Goal: Information Seeking & Learning: Learn about a topic

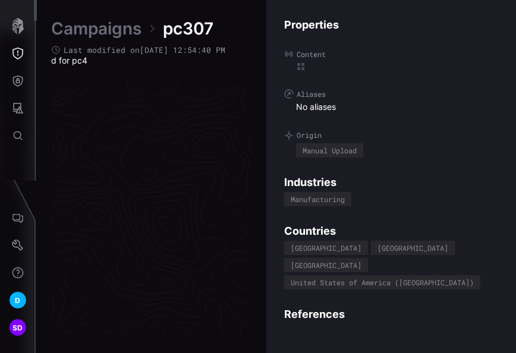
scroll to position [2551, 795]
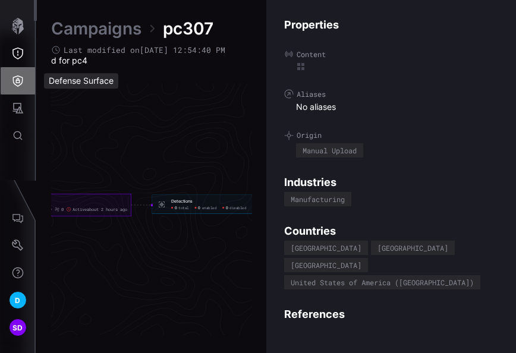
click at [18, 80] on icon "Defense Surface" at bounding box center [18, 80] width 10 height 11
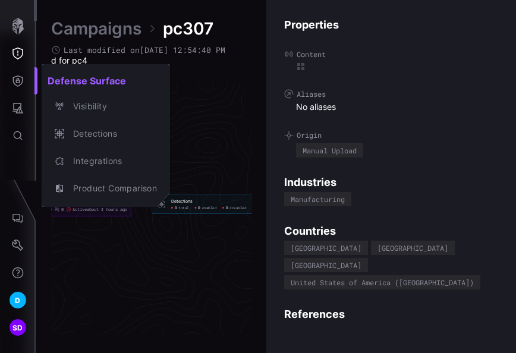
click at [207, 97] on div at bounding box center [258, 176] width 516 height 353
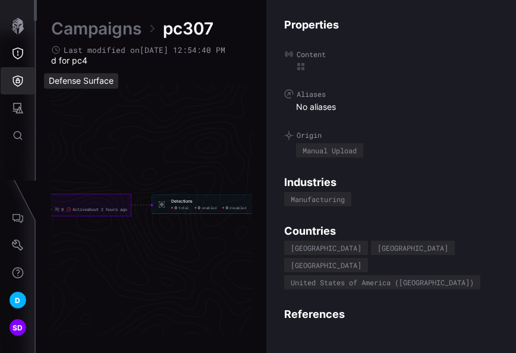
click at [14, 81] on icon "Defense Surface" at bounding box center [18, 81] width 12 height 12
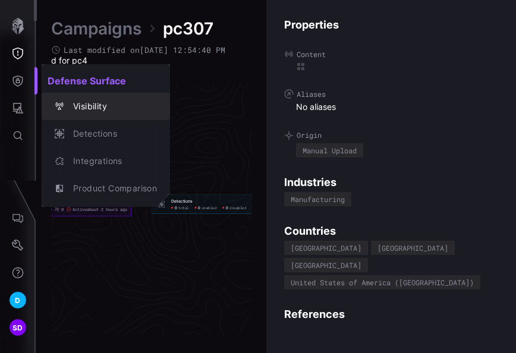
click at [100, 106] on div "Visibility" at bounding box center [112, 106] width 90 height 15
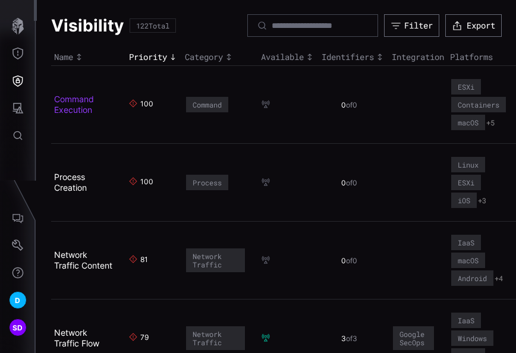
click at [81, 96] on link "Command Execution" at bounding box center [74, 104] width 40 height 21
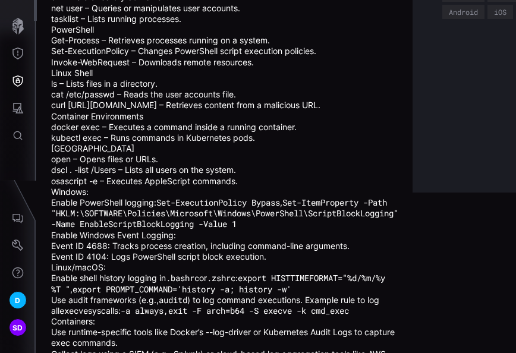
scroll to position [236, 0]
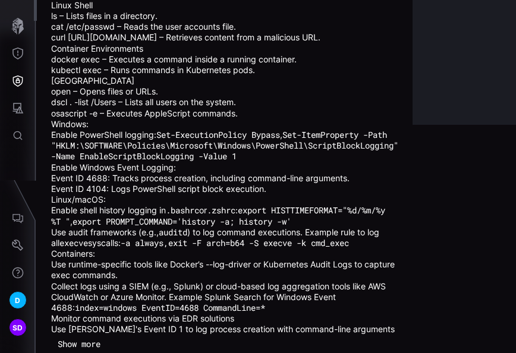
click at [90, 335] on button "Show more" at bounding box center [79, 344] width 56 height 18
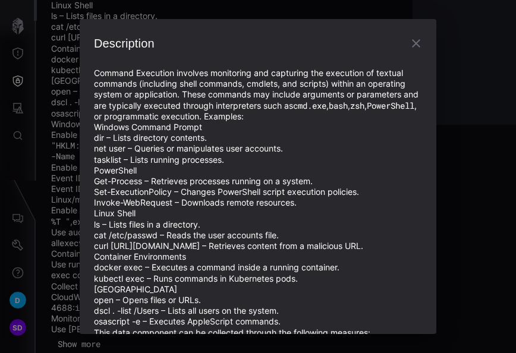
scroll to position [333, 0]
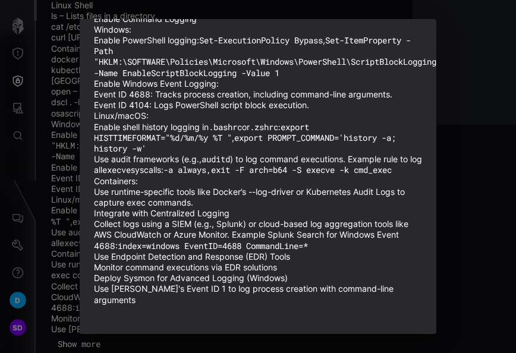
click at [462, 145] on div "Description Command Execution involves monitoring and capturing the execution o…" at bounding box center [258, 176] width 516 height 353
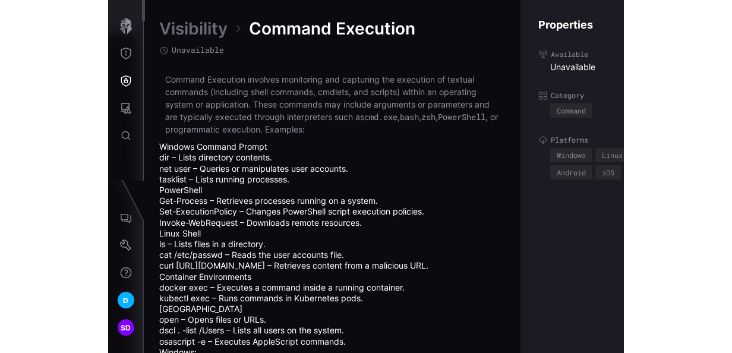
scroll to position [2673, 713]
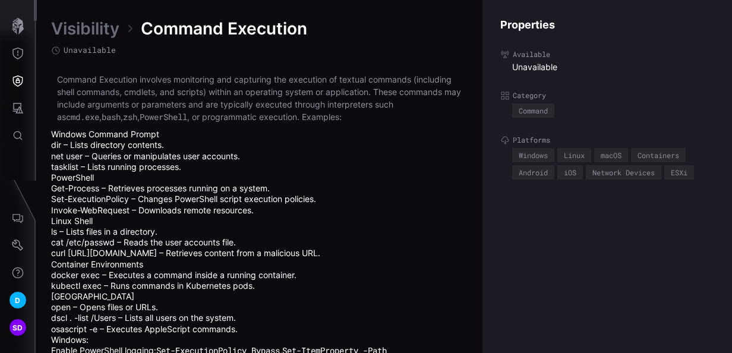
click at [89, 30] on link "Visibility" at bounding box center [85, 28] width 68 height 21
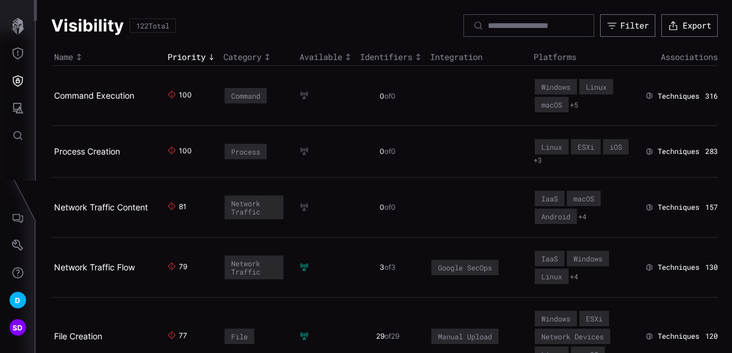
click at [179, 94] on div "100" at bounding box center [184, 95] width 10 height 11
click at [515, 96] on span "Techniques" at bounding box center [678, 96] width 42 height 10
click at [515, 93] on div "316" at bounding box center [711, 96] width 12 height 10
click at [407, 58] on div "Identifiers" at bounding box center [392, 57] width 64 height 11
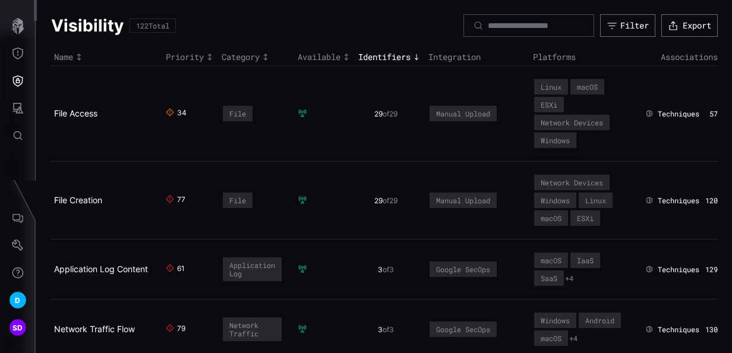
click at [179, 112] on div "34" at bounding box center [182, 113] width 10 height 11
click at [177, 110] on div "34" at bounding box center [182, 113] width 10 height 11
click at [166, 109] on icon at bounding box center [170, 112] width 8 height 8
click at [229, 56] on div "Category" at bounding box center [257, 57] width 70 height 11
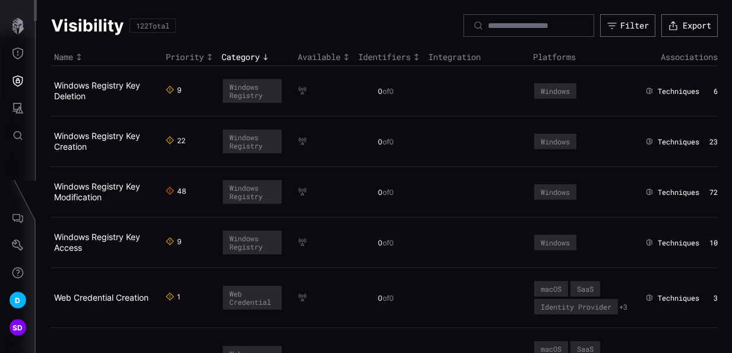
click at [344, 56] on icon "Toggle sort direction" at bounding box center [346, 57] width 10 height 10
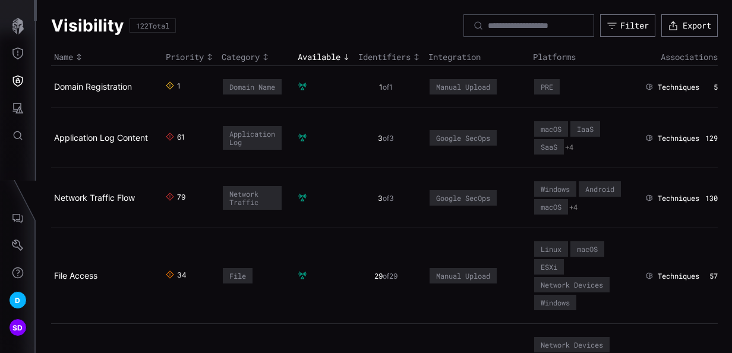
click at [401, 58] on div "Identifiers" at bounding box center [390, 57] width 64 height 11
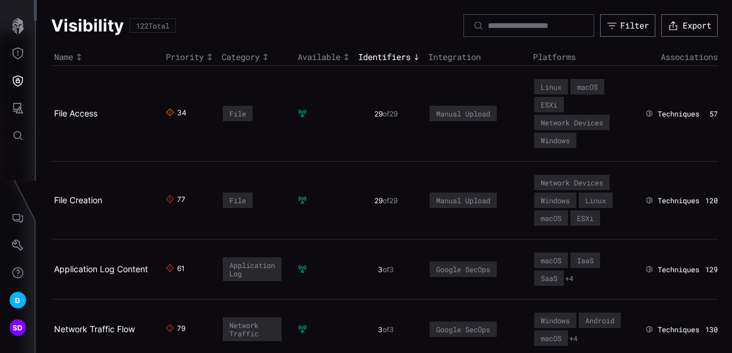
click at [415, 53] on icon "Toggle sort direction" at bounding box center [417, 57] width 10 height 10
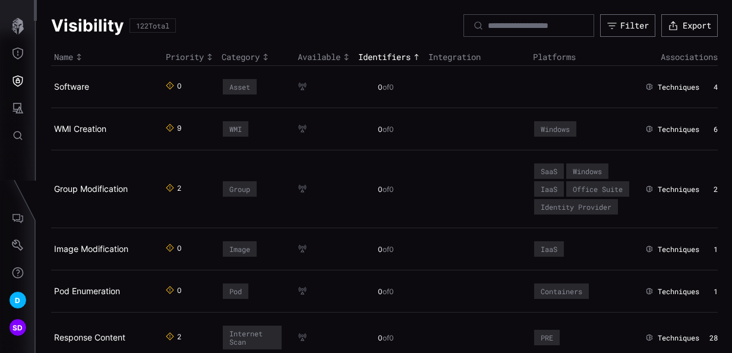
click at [413, 55] on icon "Toggle sort direction" at bounding box center [417, 57] width 10 height 10
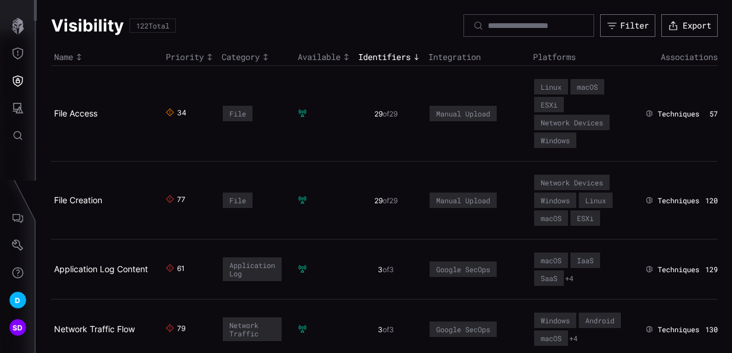
click at [515, 109] on span "Techniques" at bounding box center [678, 114] width 42 height 10
click at [515, 49] on th "Associations" at bounding box center [679, 57] width 75 height 17
click at [515, 58] on th "Associations" at bounding box center [679, 57] width 75 height 17
